Goal: Complete application form

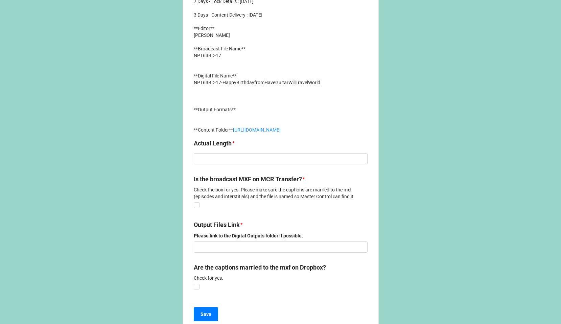
scroll to position [247, 0]
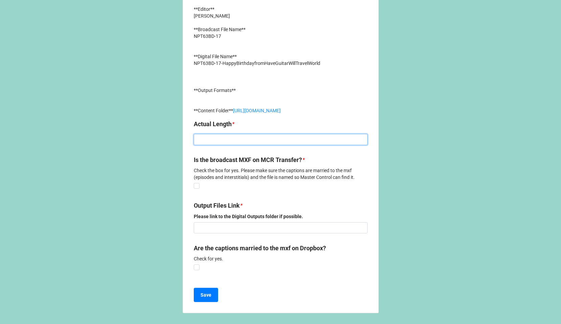
click at [210, 139] on input at bounding box center [281, 139] width 174 height 11
type input ":57"
click at [195, 183] on label at bounding box center [197, 183] width 6 height 0
checkbox input "true"
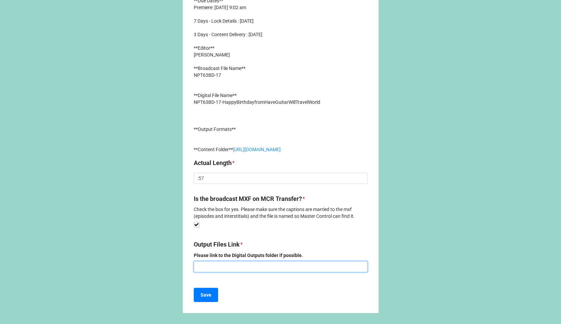
click at [229, 265] on input at bounding box center [281, 266] width 174 height 11
paste input "[URL][DOMAIN_NAME]"
type input "[URL][DOMAIN_NAME]"
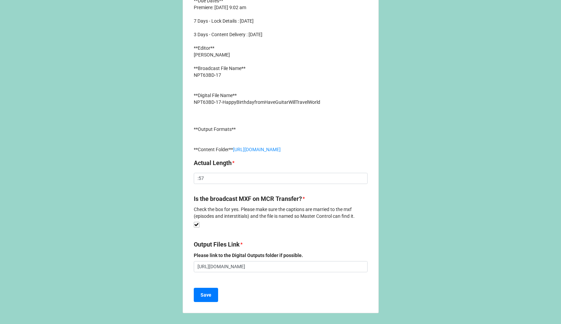
click at [247, 278] on div "Got some files ready for us? Please enter your piece of this NPT content entry …" at bounding box center [281, 62] width 196 height 503
click at [209, 295] on b "Save" at bounding box center [206, 295] width 11 height 7
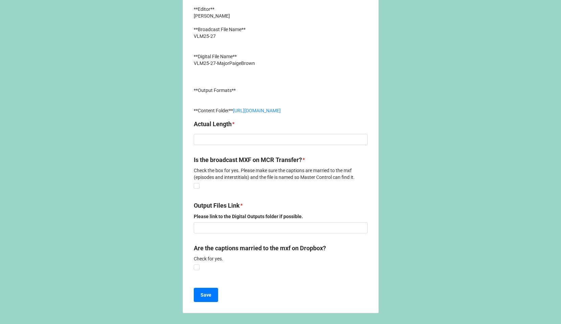
scroll to position [254, 0]
click at [237, 139] on input at bounding box center [281, 139] width 174 height 11
type input ":28"
click at [194, 183] on label at bounding box center [197, 183] width 6 height 0
checkbox input "true"
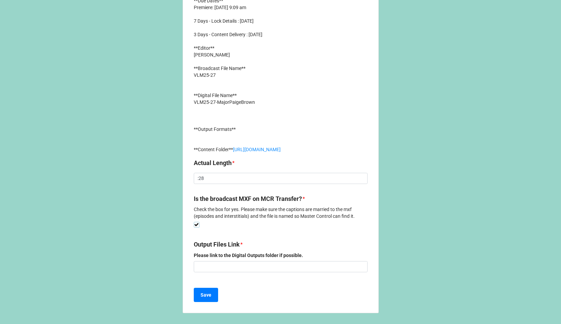
scroll to position [215, 0]
click at [217, 263] on input at bounding box center [281, 266] width 174 height 11
paste input "https://www.dropbox.com/scl/fo/niqnzwx4wz4gigcka7h5c/ACTpwb0AJ8RvKi9NCZ95-p4?rl…"
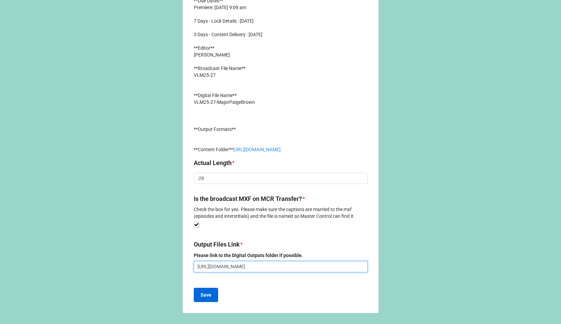
type input "https://www.dropbox.com/scl/fo/niqnzwx4wz4gigcka7h5c/ACTpwb0AJ8RvKi9NCZ95-p4?rl…"
click at [202, 295] on b "Save" at bounding box center [206, 295] width 11 height 7
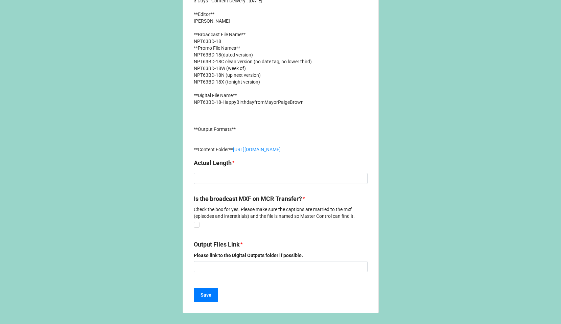
scroll to position [249, 0]
click at [202, 176] on input at bounding box center [281, 178] width 174 height 11
type input ":07"
click at [195, 222] on label at bounding box center [197, 222] width 6 height 0
checkbox input "true"
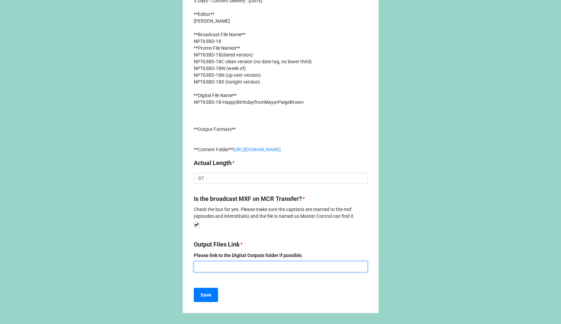
click at [235, 264] on input at bounding box center [281, 266] width 174 height 11
paste input "https://www.dropbox.com/scl/fo/niqnzwx4wz4gigcka7h5c/ACTpwb0AJ8RvKi9NCZ95-p4?rl…"
type input "https://www.dropbox.com/scl/fo/niqnzwx4wz4gigcka7h5c/ACTpwb0AJ8RvKi9NCZ95-p4?rl…"
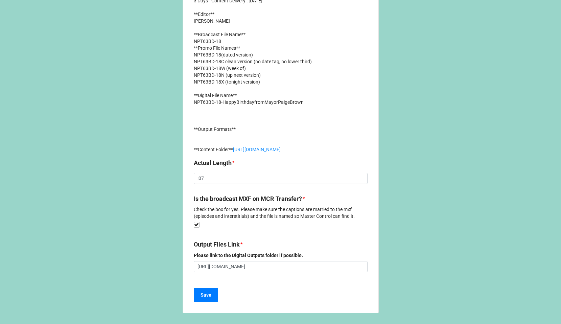
click at [272, 298] on div "Save" at bounding box center [281, 295] width 174 height 14
click at [204, 297] on b "Save" at bounding box center [206, 295] width 11 height 7
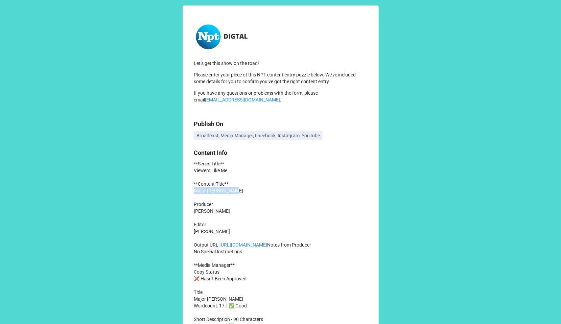
drag, startPoint x: 193, startPoint y: 190, endPoint x: 251, endPoint y: 190, distance: 58.2
copy p "Major Paige Brown"
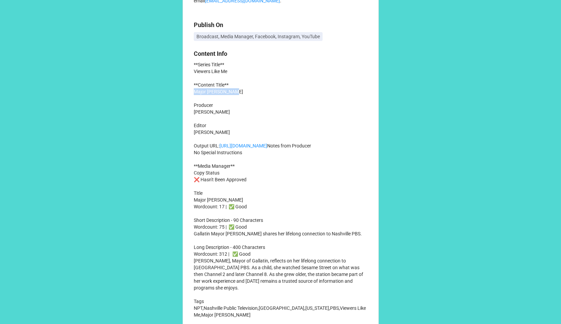
scroll to position [101, 0]
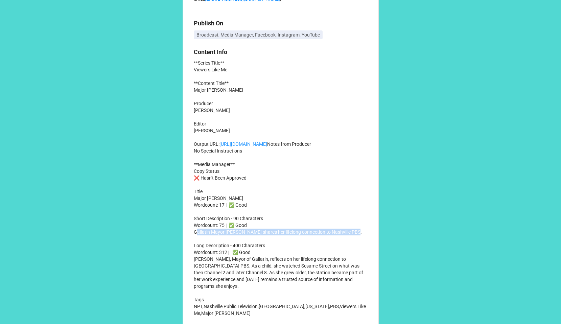
drag, startPoint x: 192, startPoint y: 258, endPoint x: 364, endPoint y: 259, distance: 171.8
click at [364, 259] on p "**Series Title** Viewers Like Me **Content Title** Major Paige Brown Producer S…" at bounding box center [281, 256] width 174 height 392
copy p "Gallatin Mayor Paige Brown shares her lifelong connection to Nashville PBS."
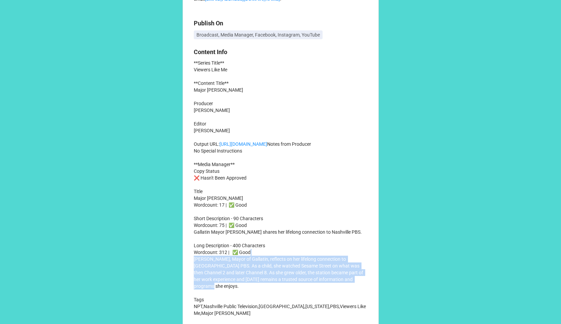
drag, startPoint x: 192, startPoint y: 286, endPoint x: 230, endPoint y: 310, distance: 45.0
copy p "Paige Brown, Mayor of Gallatin, reflects on her lifelong connection to Nashvill…"
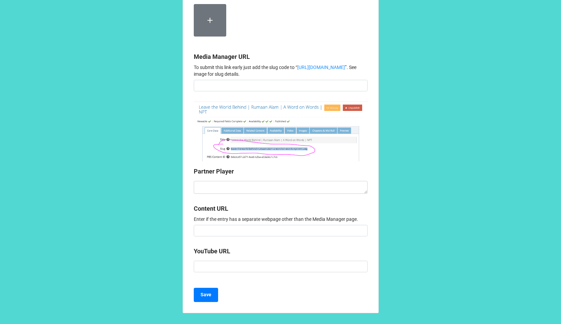
scroll to position [610, 0]
click at [209, 37] on label at bounding box center [210, 20] width 32 height 32
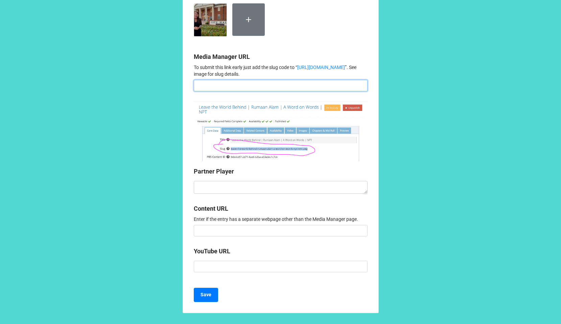
click at [237, 91] on input at bounding box center [281, 85] width 174 height 11
paste input "major-paige-brown-ksmvbk"
copy link "https://video.wnpt.org/video/"
drag, startPoint x: 195, startPoint y: 134, endPoint x: 217, endPoint y: 139, distance: 22.6
click at [195, 91] on input "major-paige-brown-ksmvbk" at bounding box center [281, 85] width 174 height 11
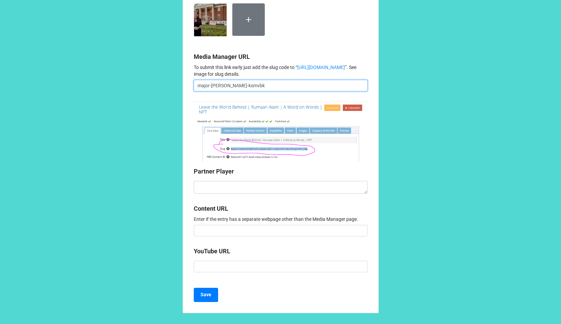
paste input "https://video.wnpt.org/video/"
type input "https://video.wnpt.org/video/major-paige-brown-ksmvbk"
click at [254, 194] on textarea at bounding box center [281, 187] width 174 height 13
paste textarea "<iframe style="aspect-ratio: 16/9; width: 100%; border: 0;" id="partnerPlayer" …"
type textarea "x"
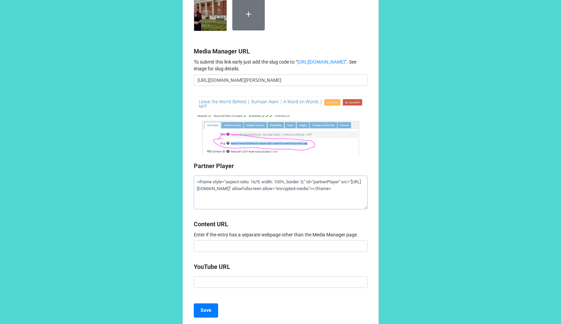
type textarea "<iframe style="aspect-ratio: 16/9; width: 100%; border: 0;" id="partnerPlayer" …"
click at [308, 231] on b "Content URL" at bounding box center [281, 225] width 174 height 12
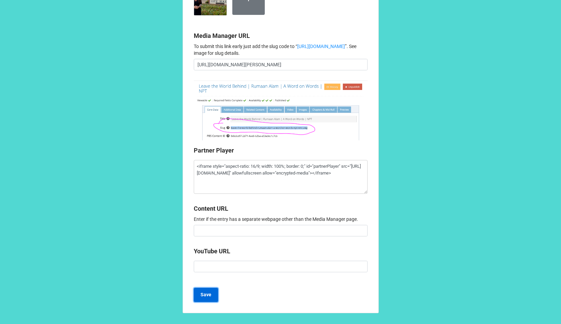
click at [198, 294] on button "Save" at bounding box center [206, 295] width 24 height 14
